Goal: Transaction & Acquisition: Purchase product/service

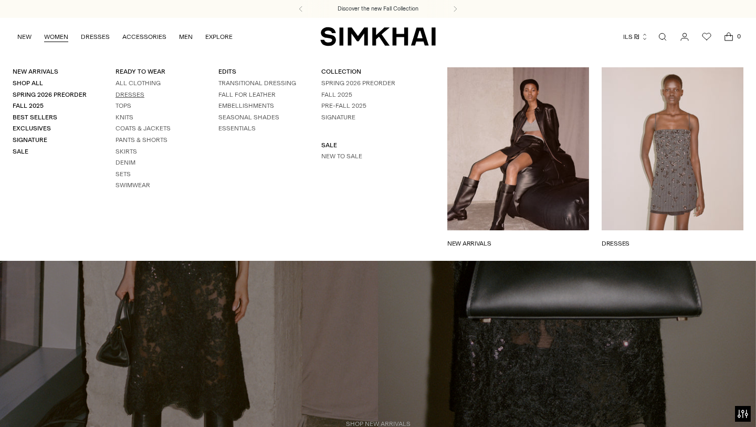
click at [122, 92] on link "Dresses" at bounding box center [130, 94] width 29 height 7
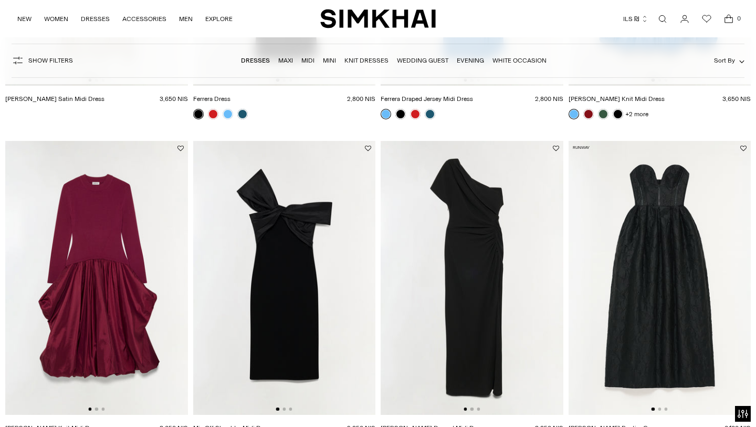
scroll to position [1675, 0]
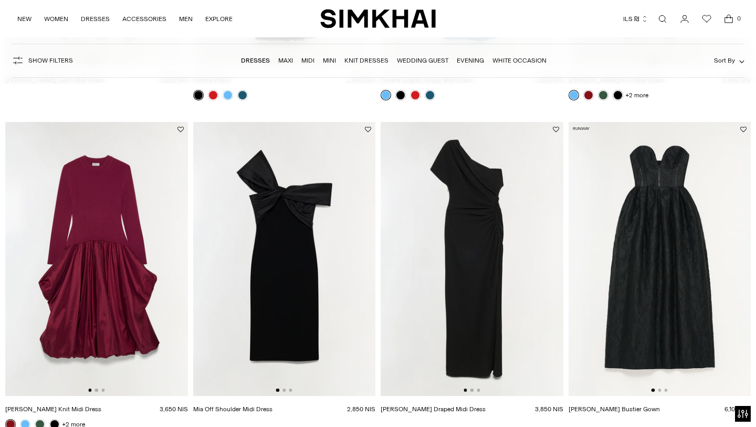
click at [464, 239] on img at bounding box center [472, 259] width 183 height 274
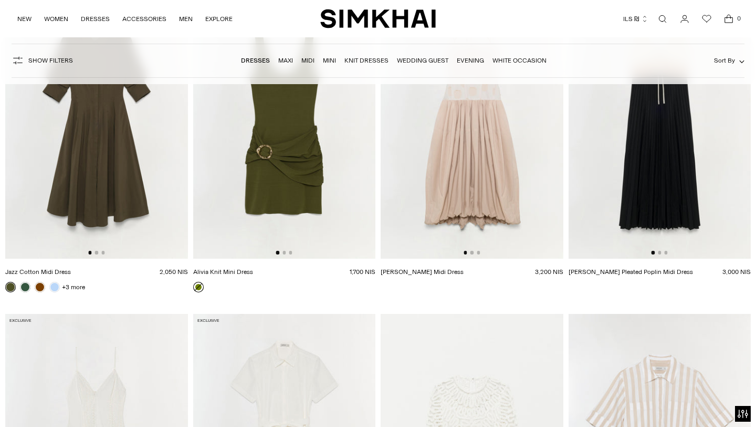
scroll to position [12391, 0]
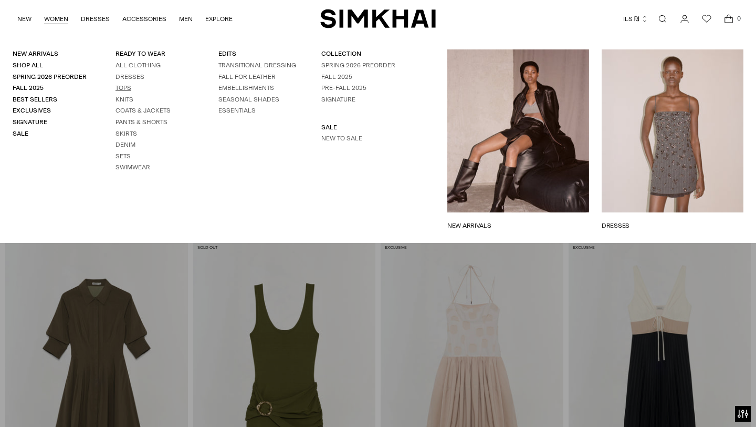
click at [127, 89] on link "Tops" at bounding box center [124, 87] width 16 height 7
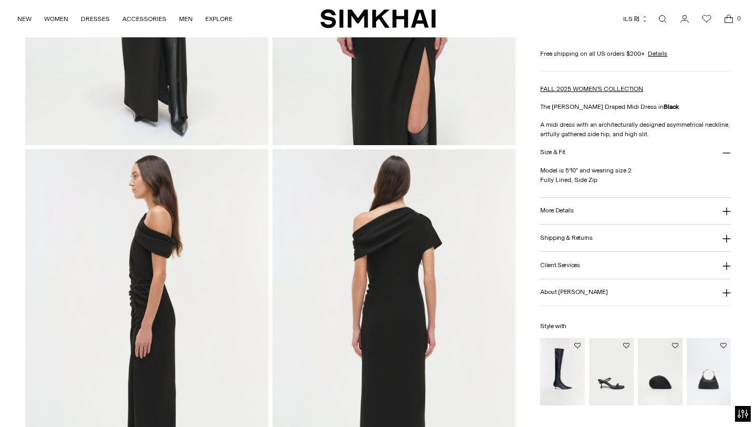
scroll to position [363, 0]
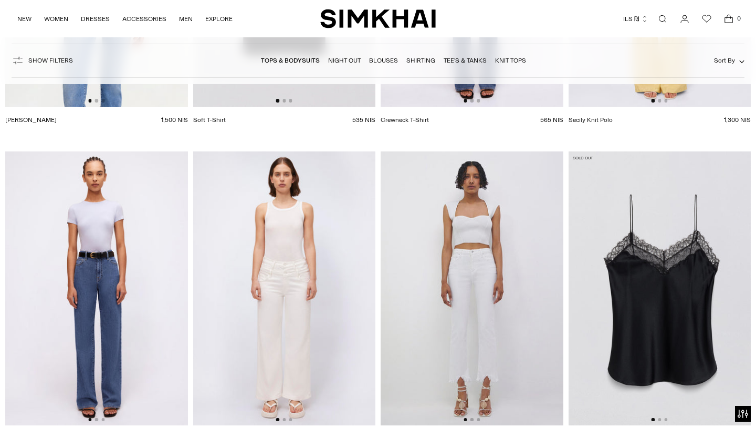
scroll to position [9158, 0]
click at [305, 61] on link "Tops & Bodysuits" at bounding box center [290, 60] width 59 height 7
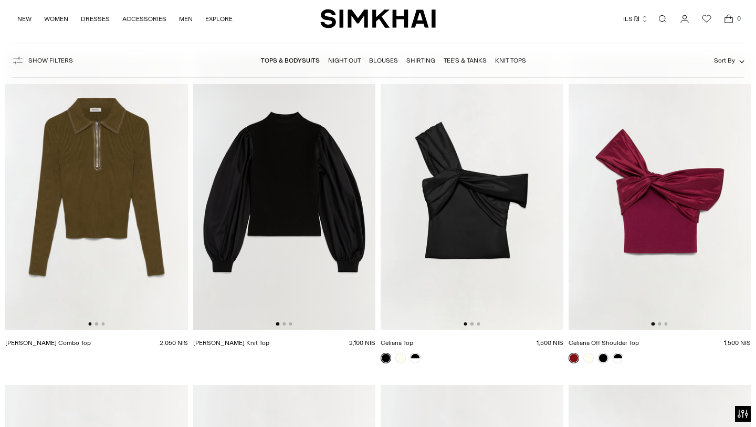
scroll to position [4055, 0]
